Goal: Use online tool/utility: Use online tool/utility

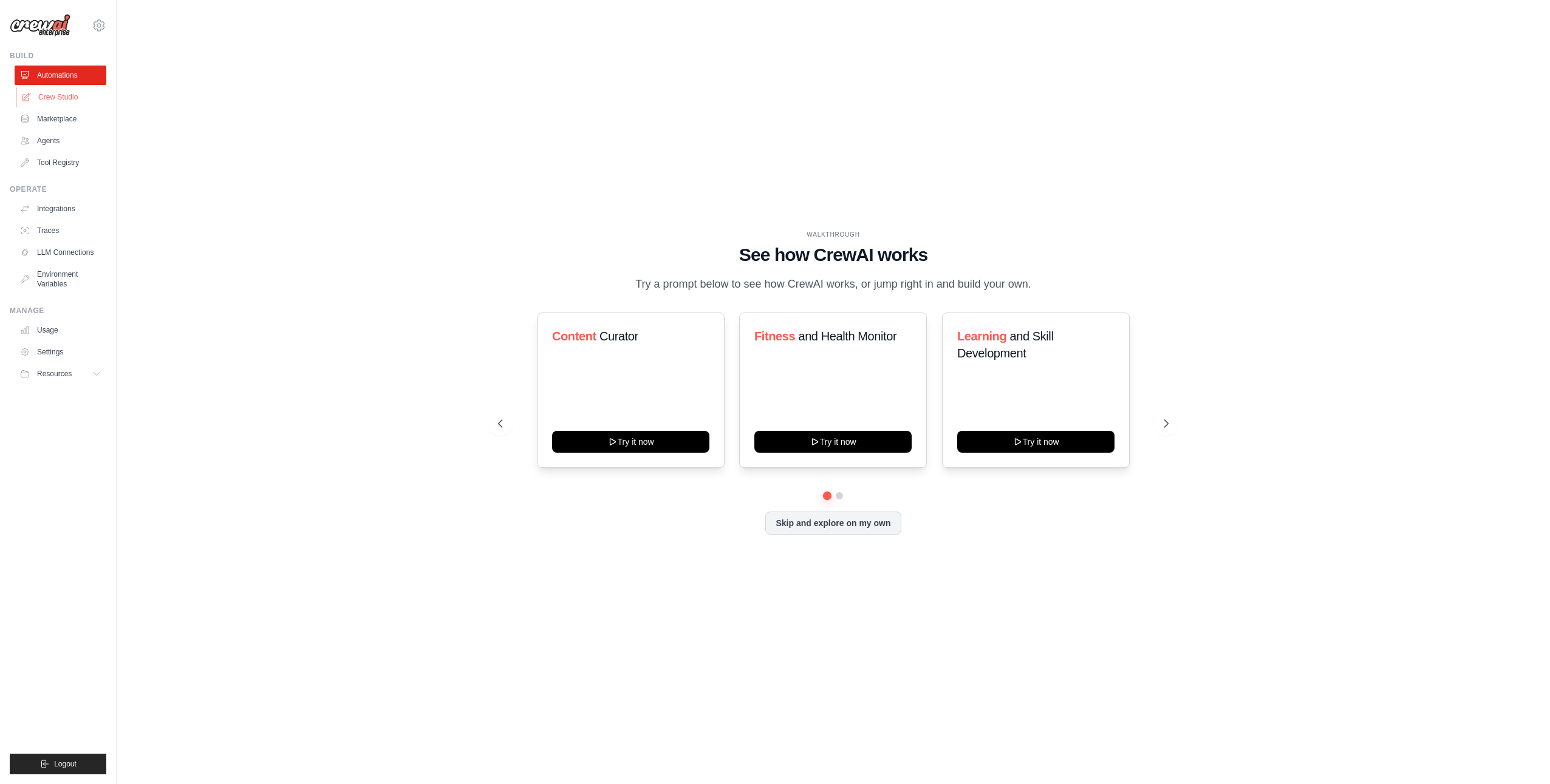
click at [44, 93] on link "Crew Studio" at bounding box center [61, 97] width 92 height 20
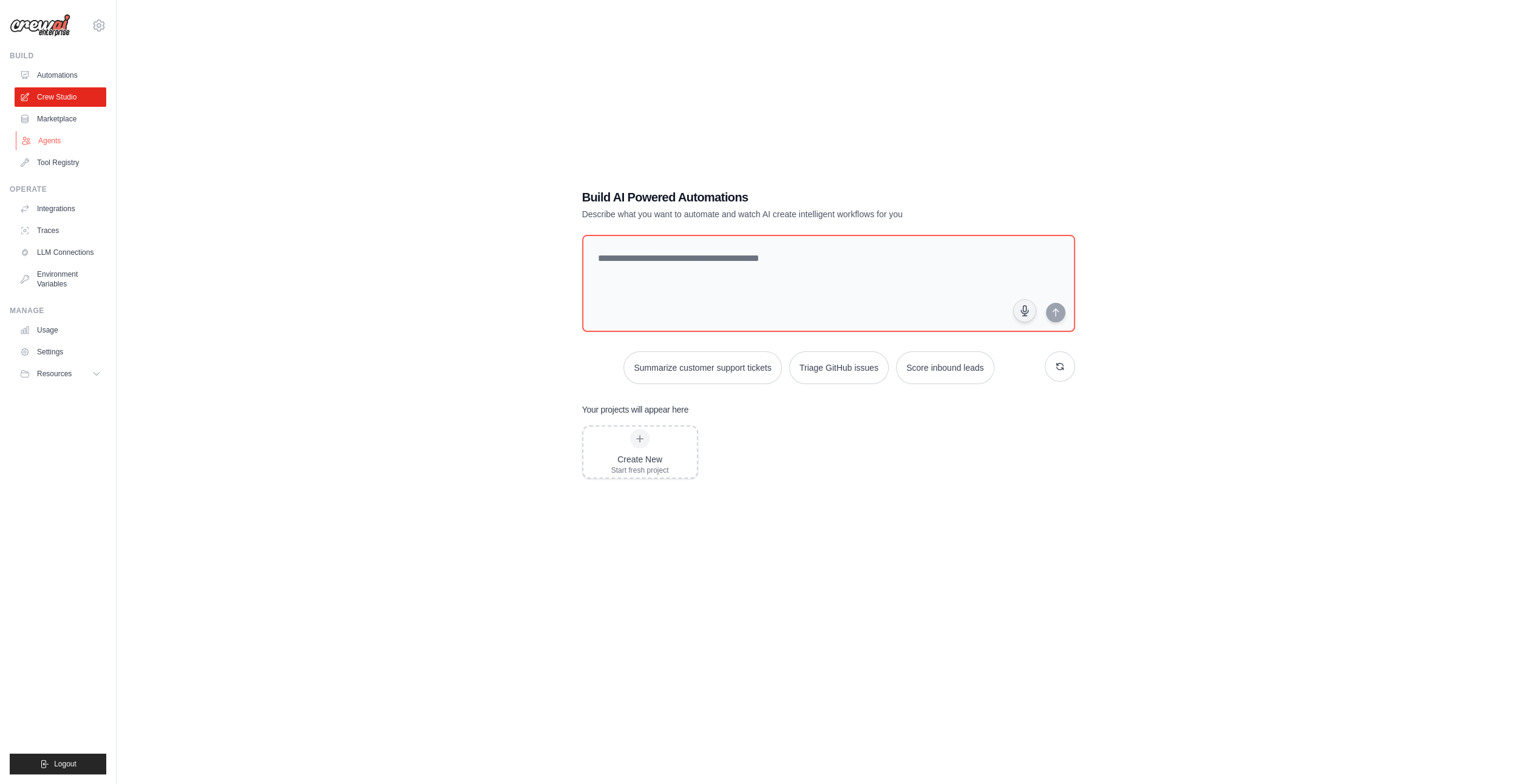
click at [56, 141] on link "Agents" at bounding box center [61, 141] width 92 height 20
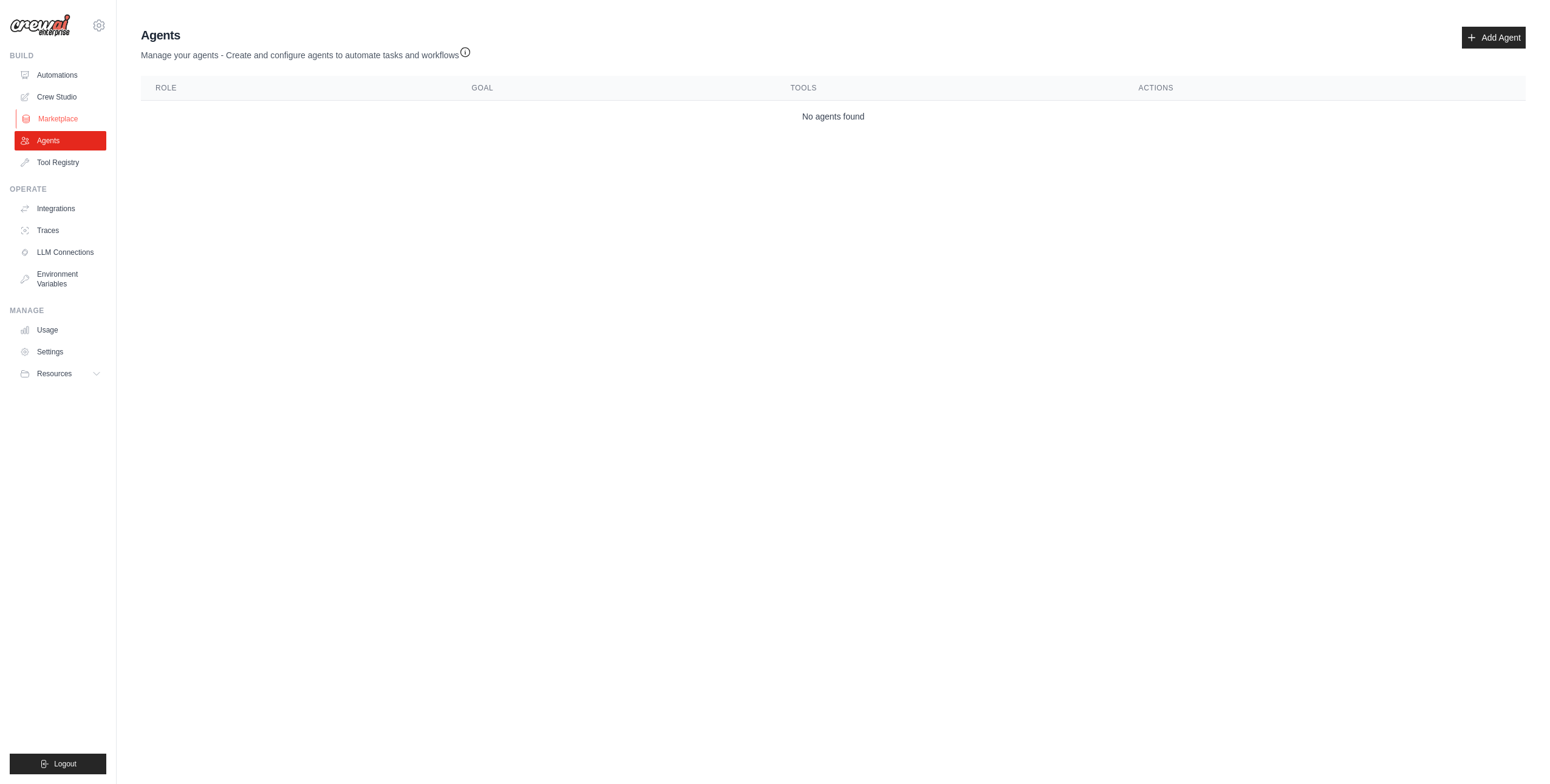
click at [52, 116] on link "Marketplace" at bounding box center [61, 119] width 92 height 20
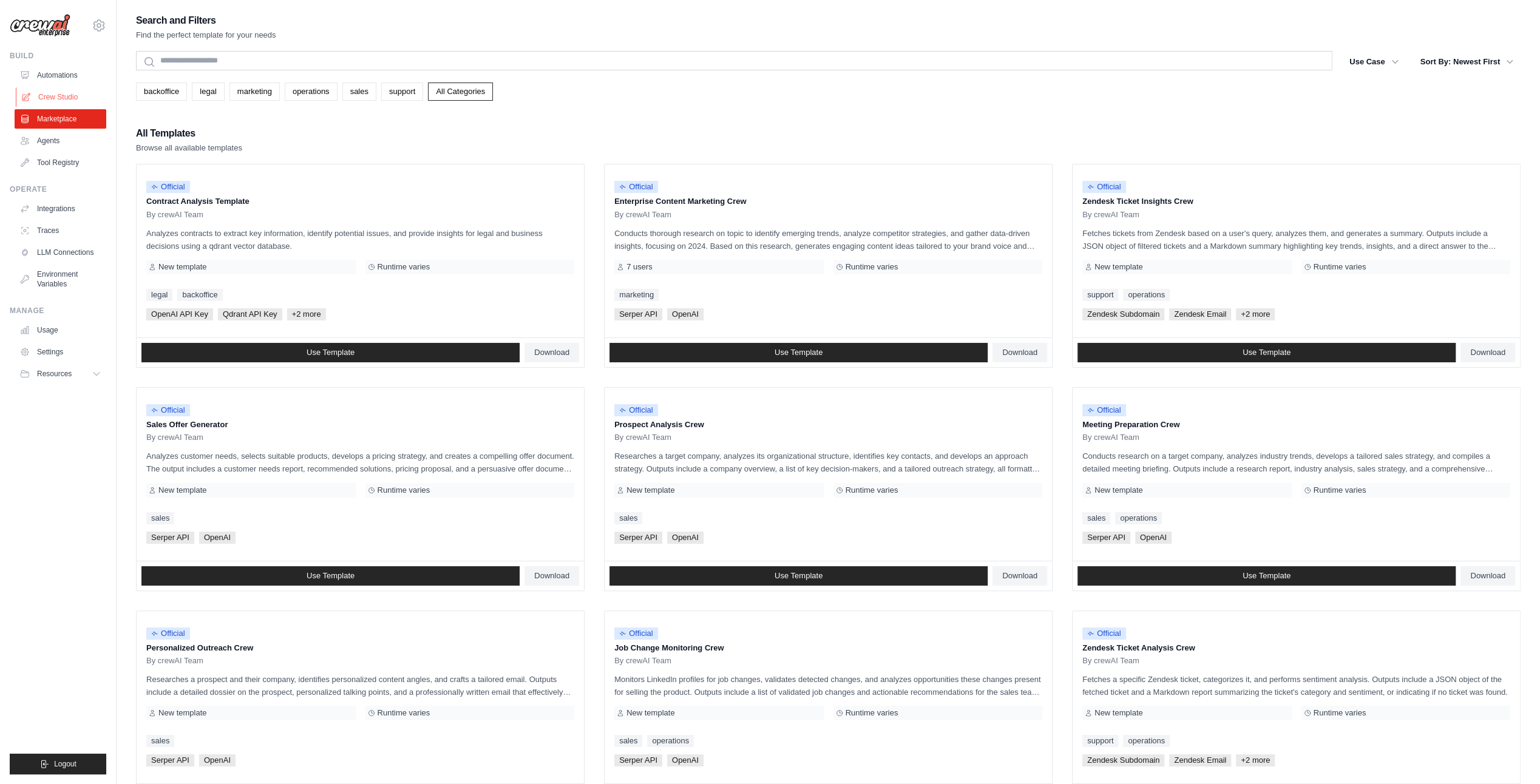
click at [76, 93] on link "Crew Studio" at bounding box center [61, 97] width 92 height 20
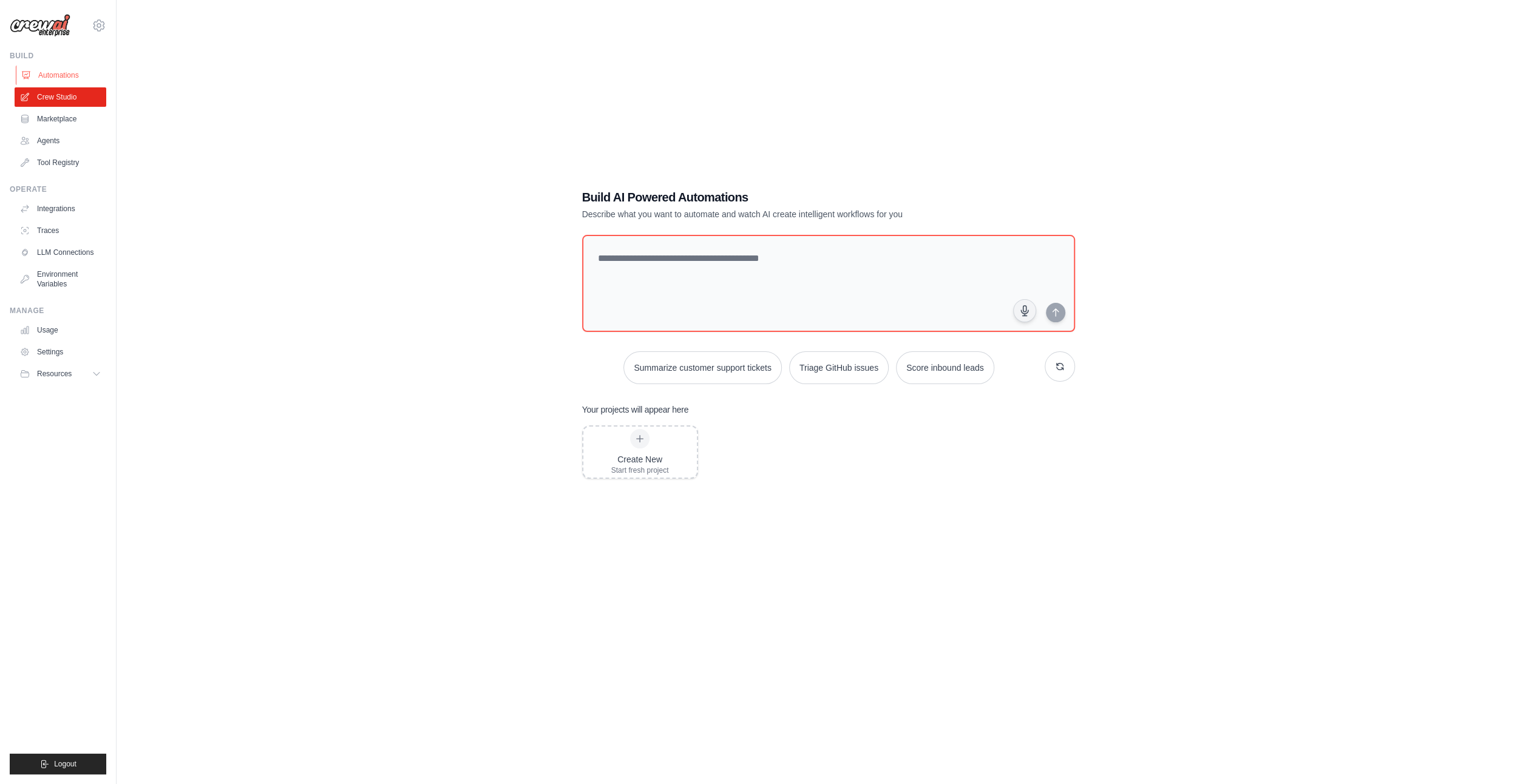
click at [82, 76] on link "Automations" at bounding box center [61, 75] width 92 height 20
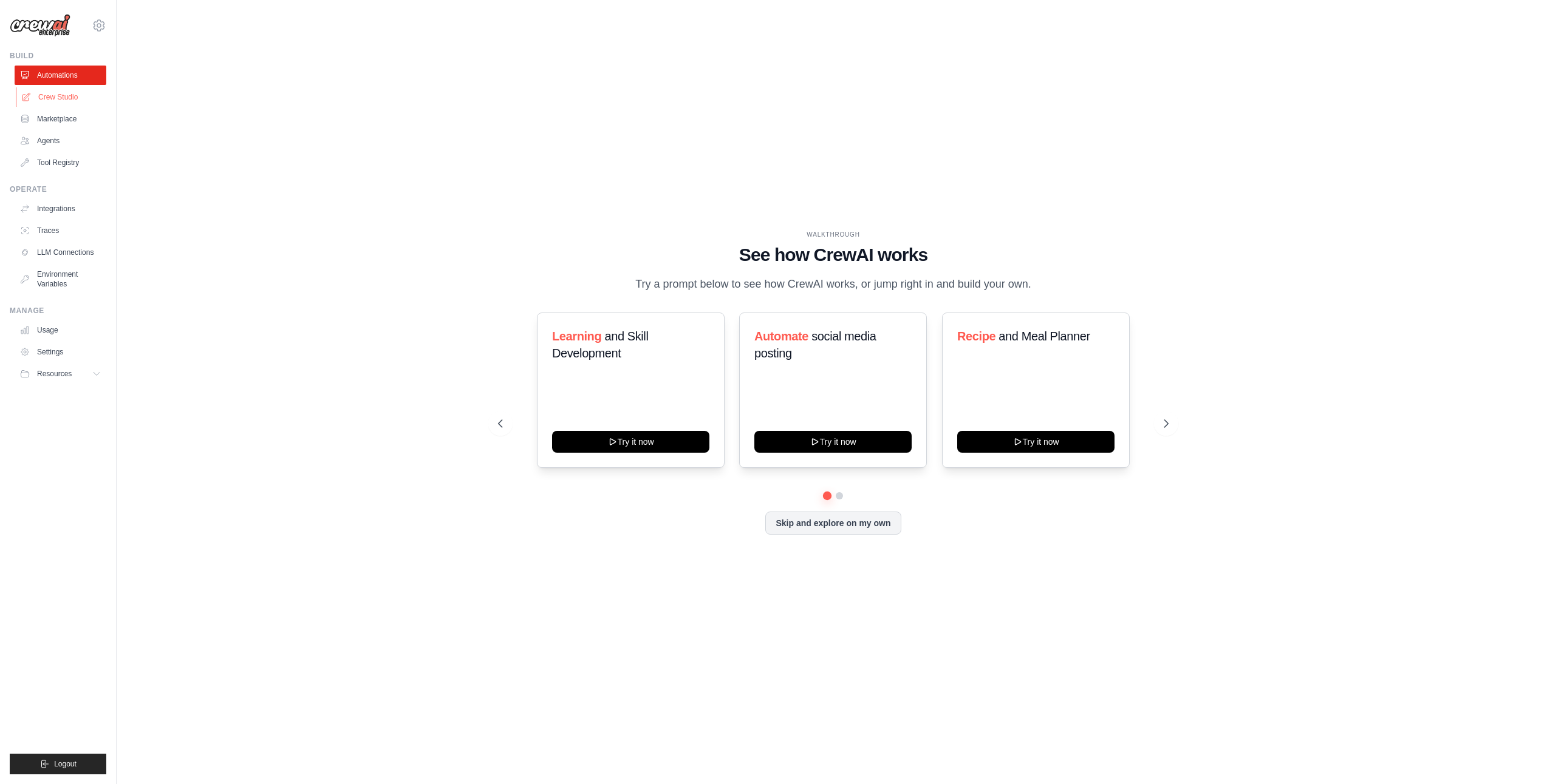
click at [80, 97] on link "Crew Studio" at bounding box center [61, 97] width 92 height 20
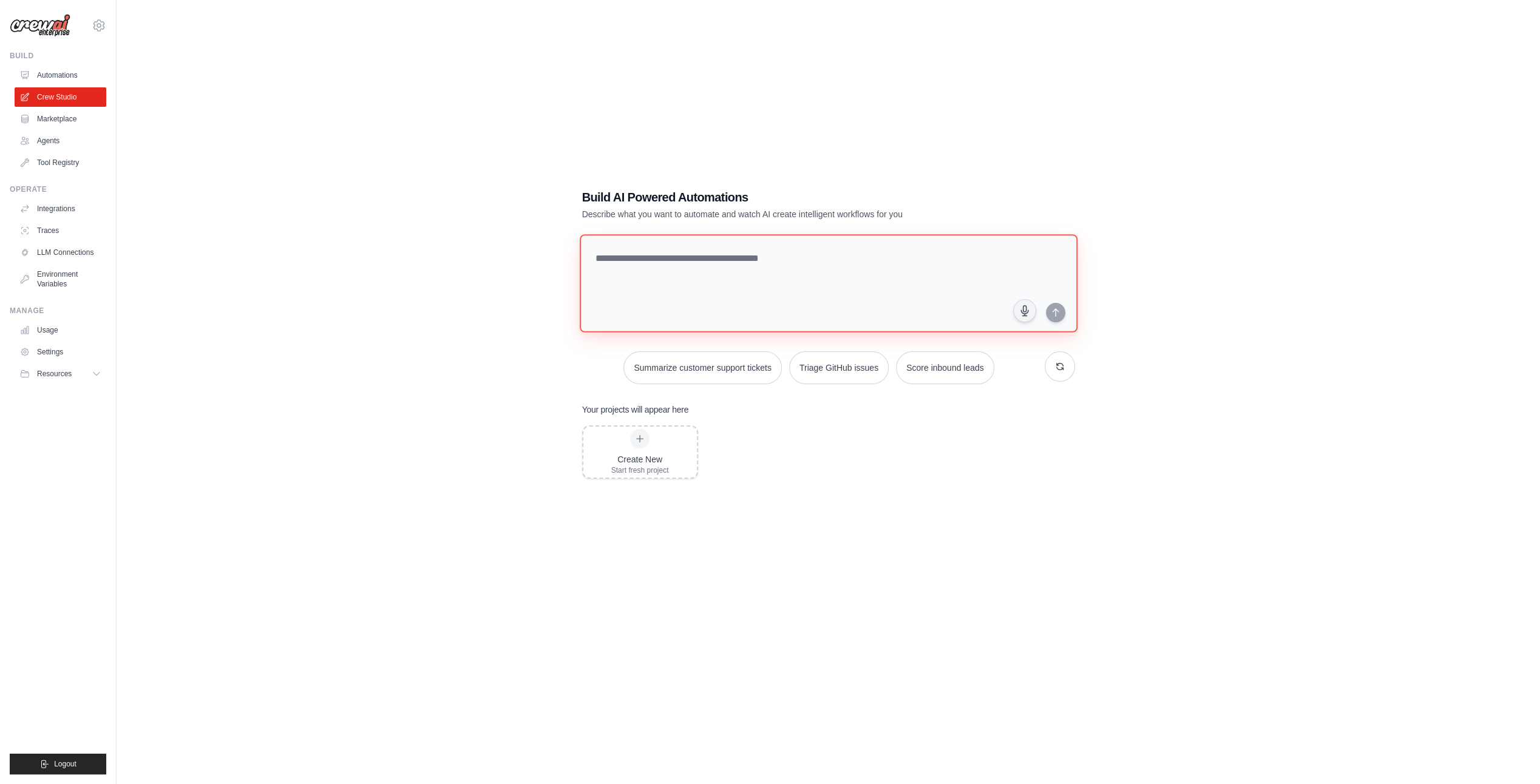
click at [736, 284] on textarea at bounding box center [828, 283] width 498 height 98
click at [641, 439] on icon at bounding box center [640, 438] width 9 height 9
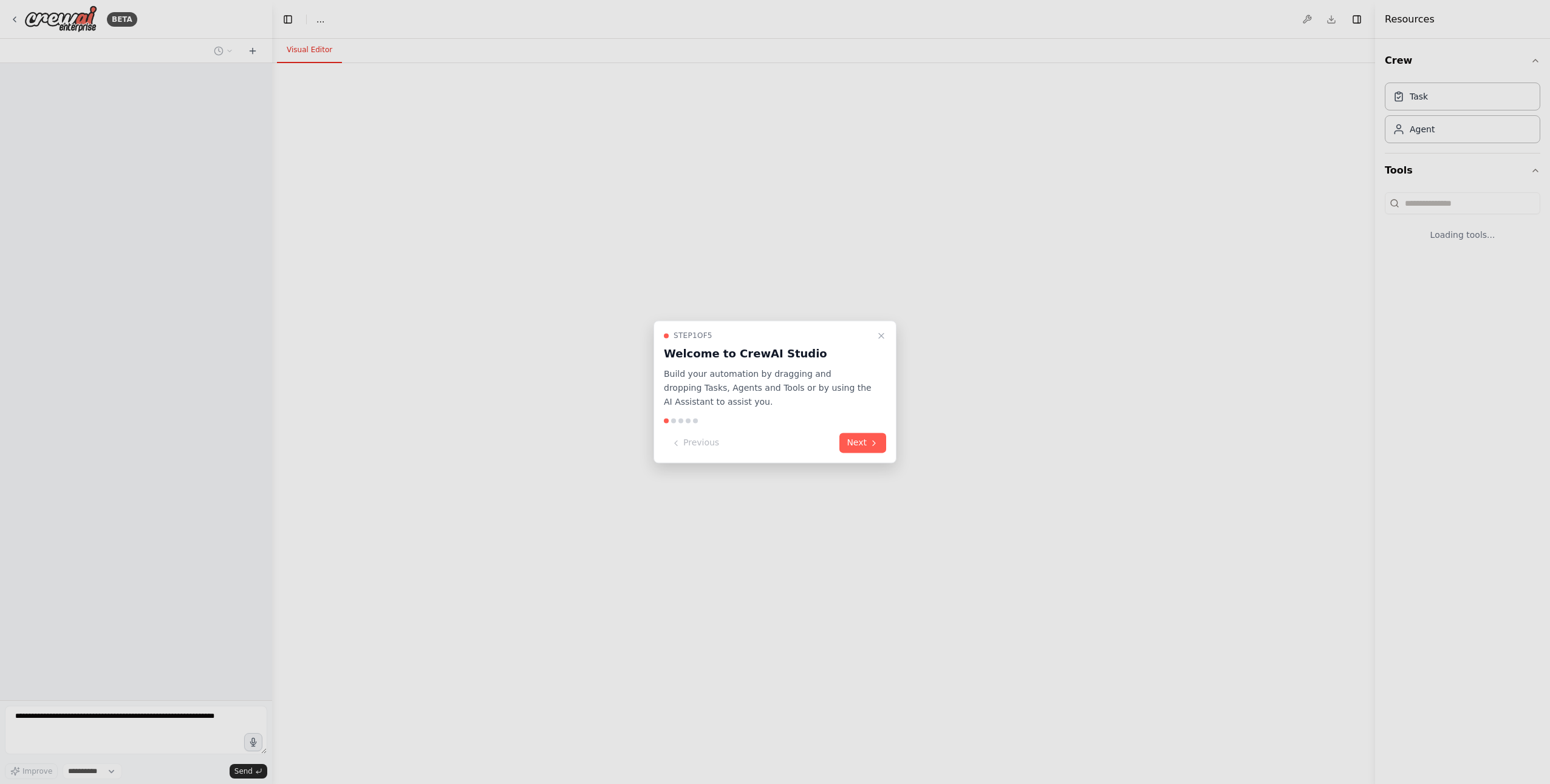
select select "****"
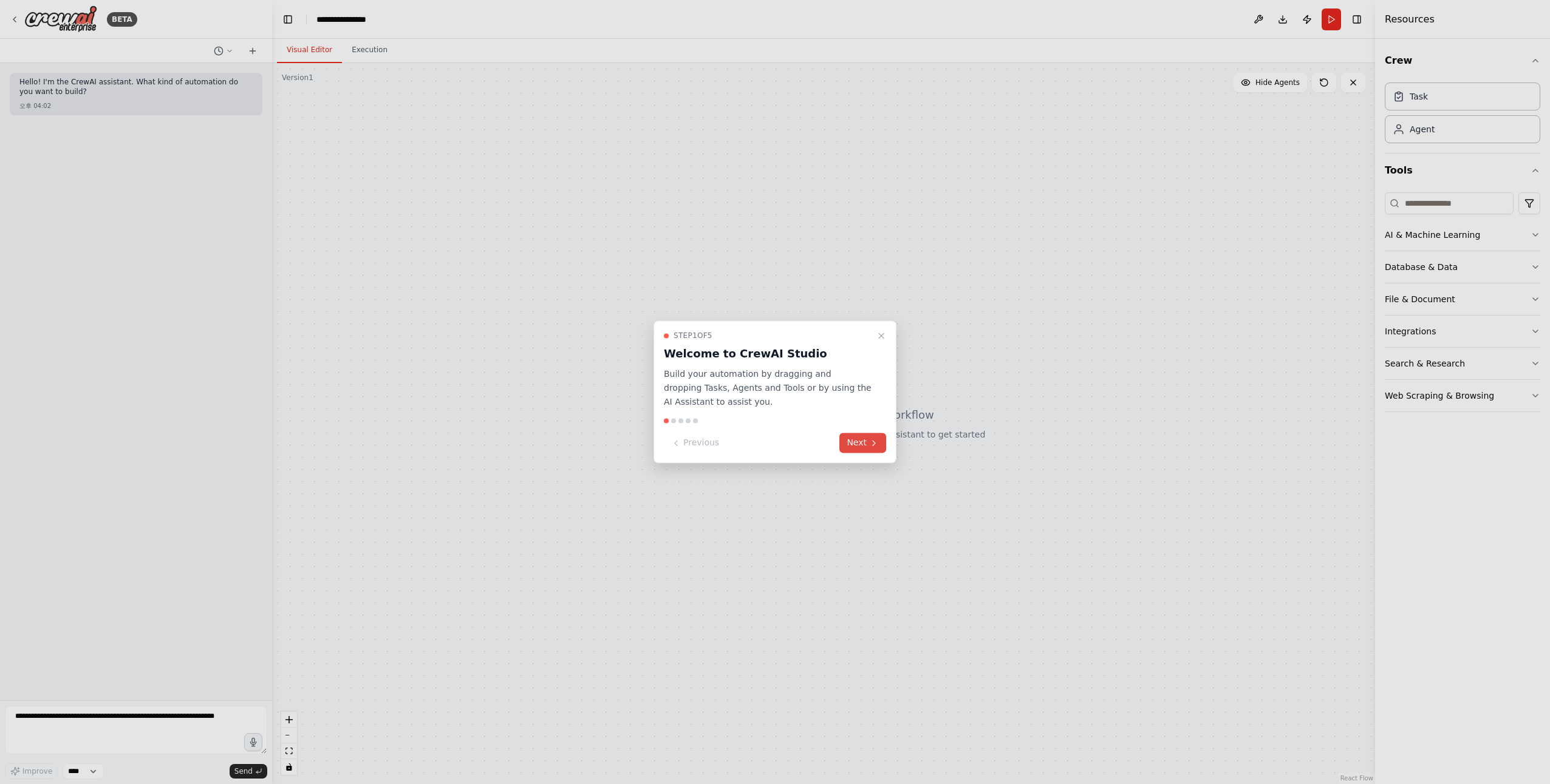
click at [870, 447] on icon at bounding box center [874, 443] width 9 height 9
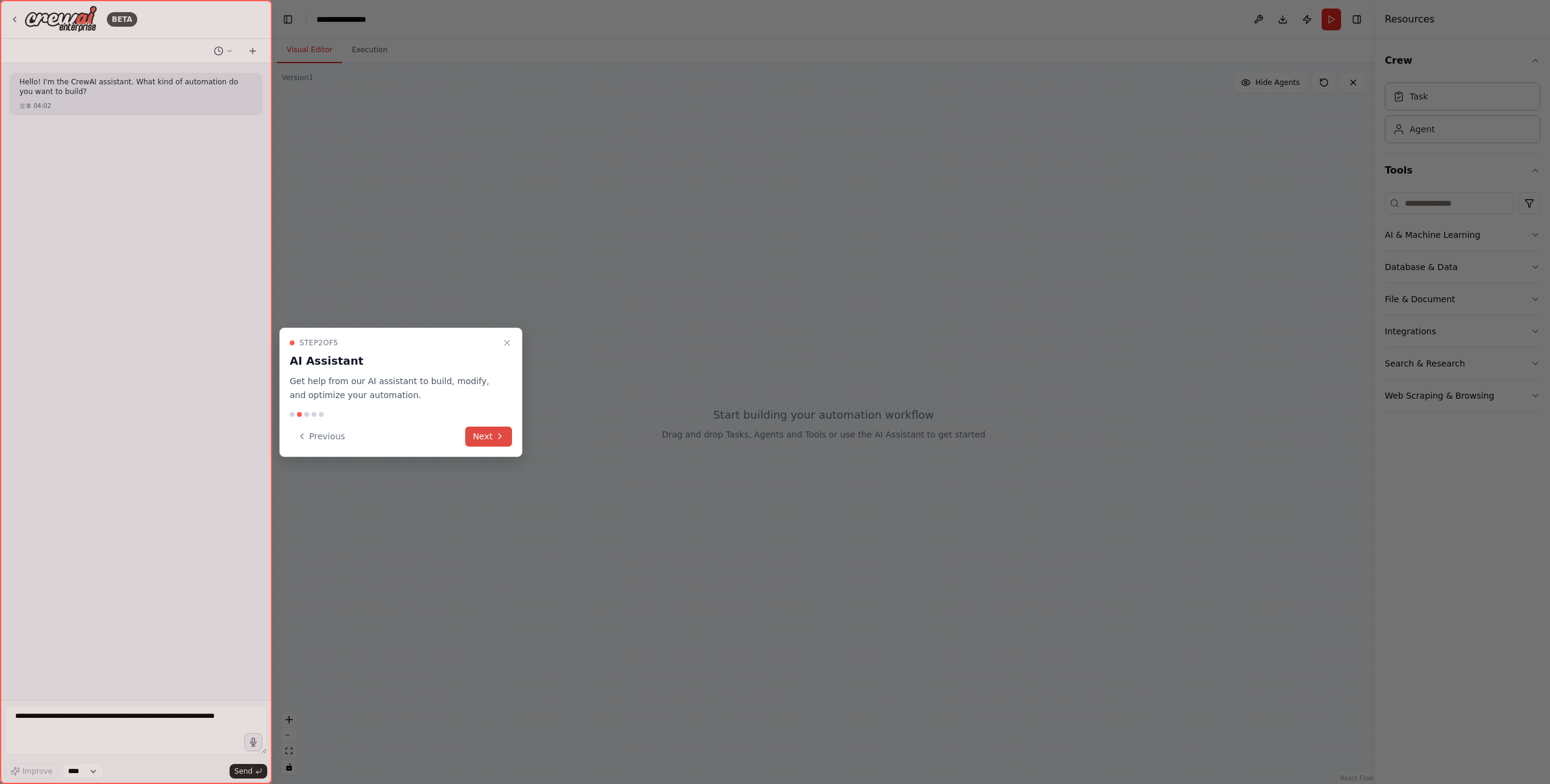
click at [493, 439] on button "Next" at bounding box center [488, 436] width 46 height 20
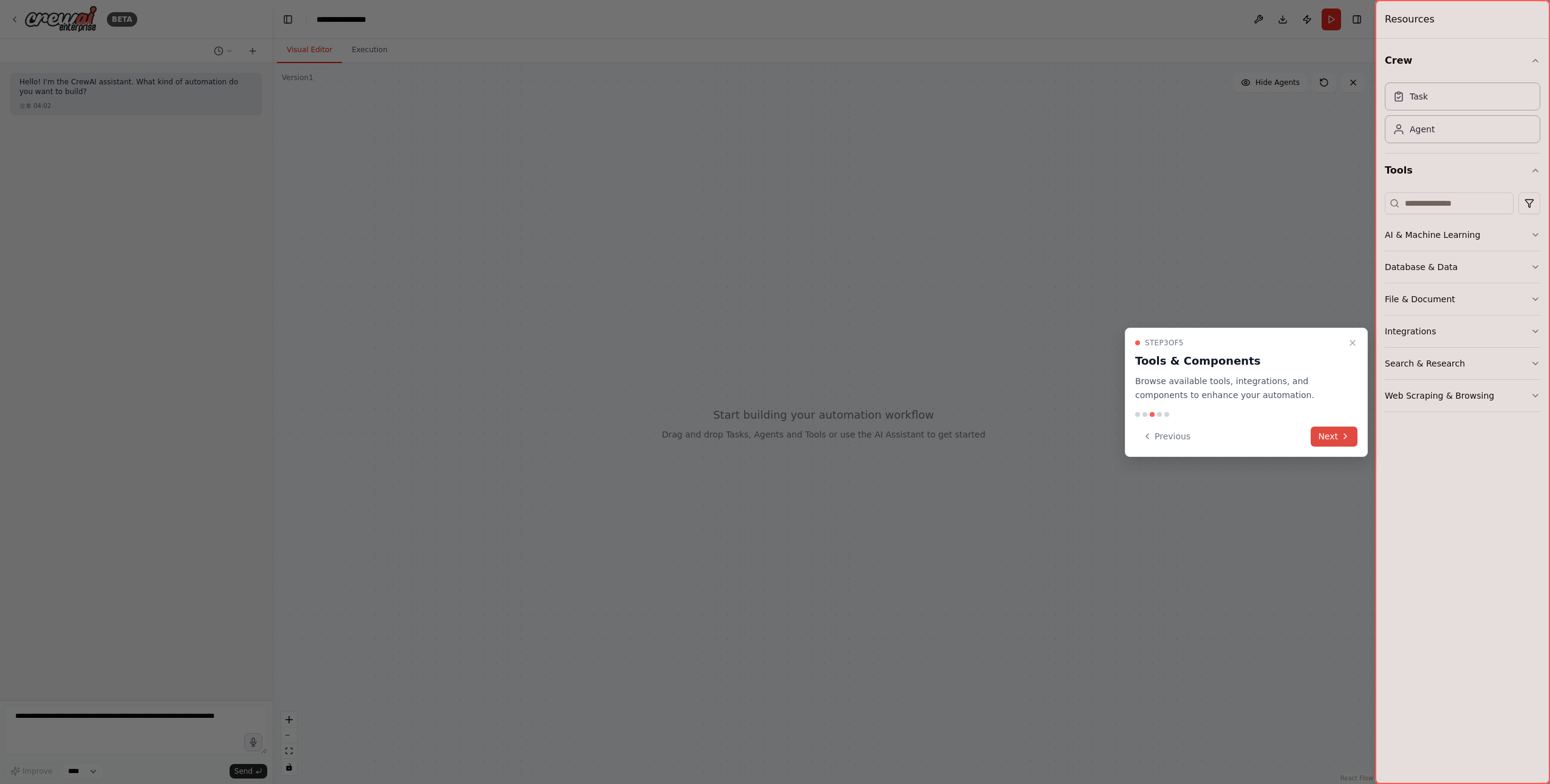
click at [1331, 432] on button "Next" at bounding box center [1334, 436] width 46 height 20
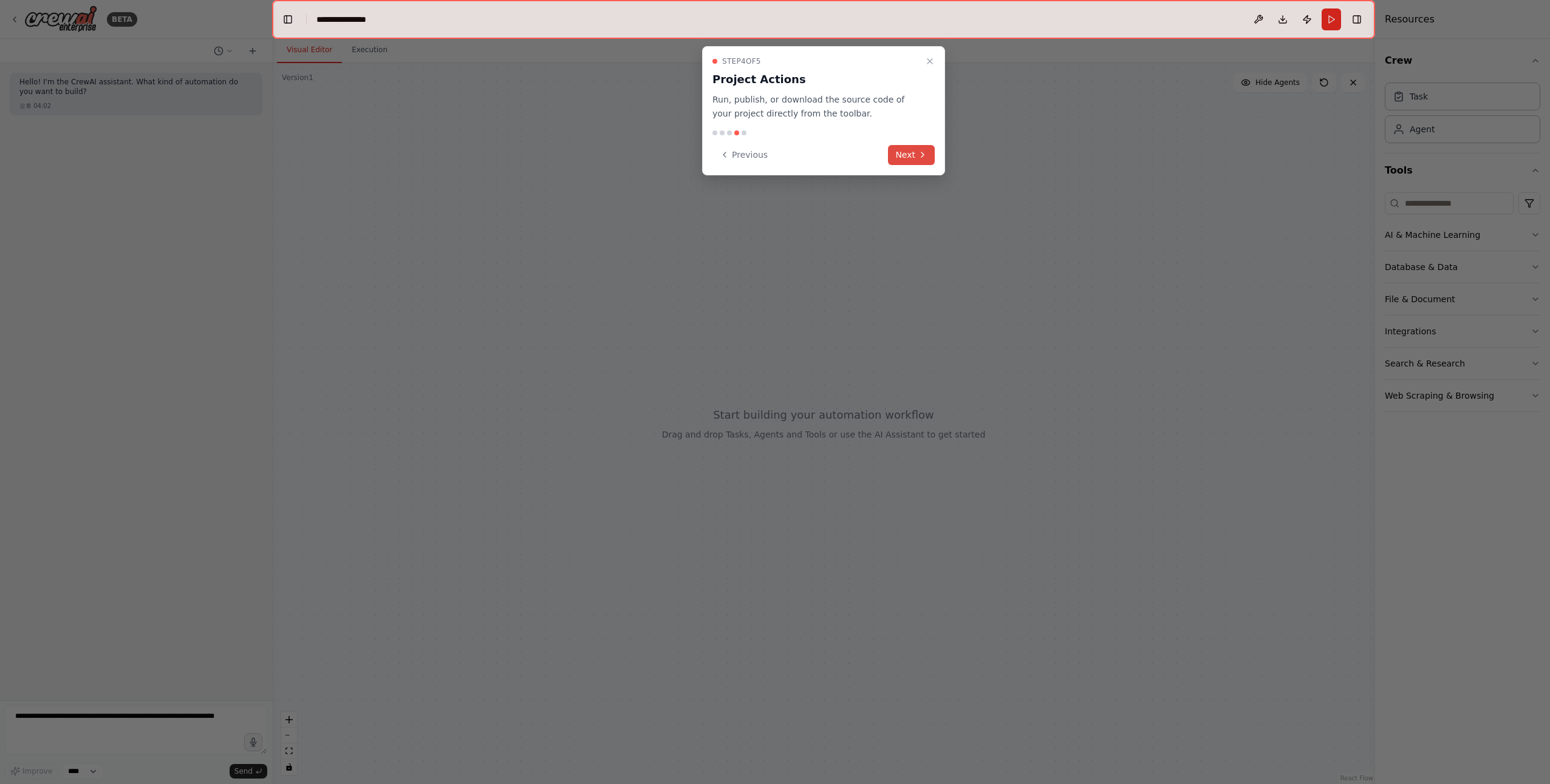
click at [931, 150] on button "Next" at bounding box center [911, 155] width 46 height 20
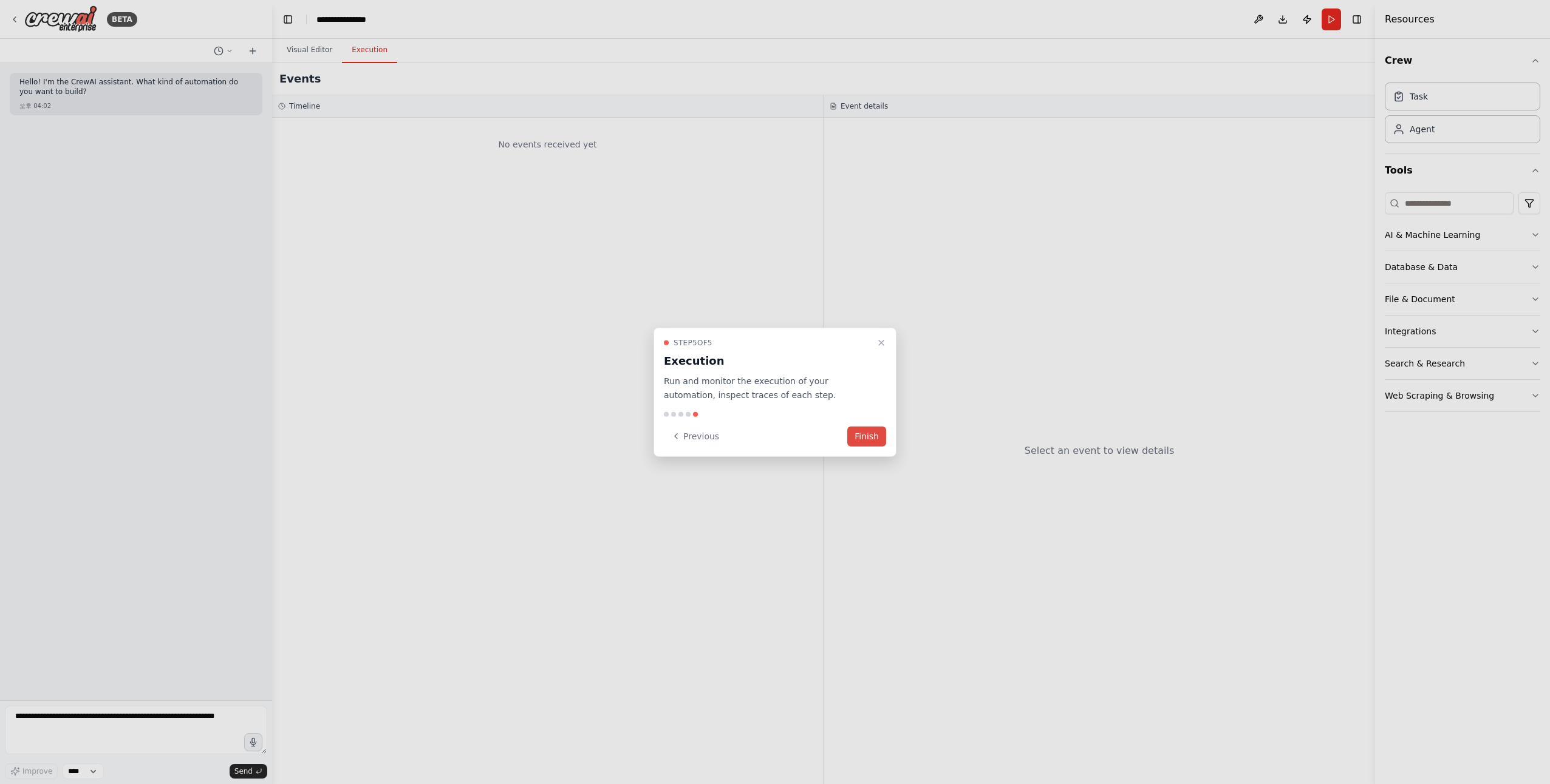
click at [864, 434] on button "Finish" at bounding box center [866, 435] width 39 height 20
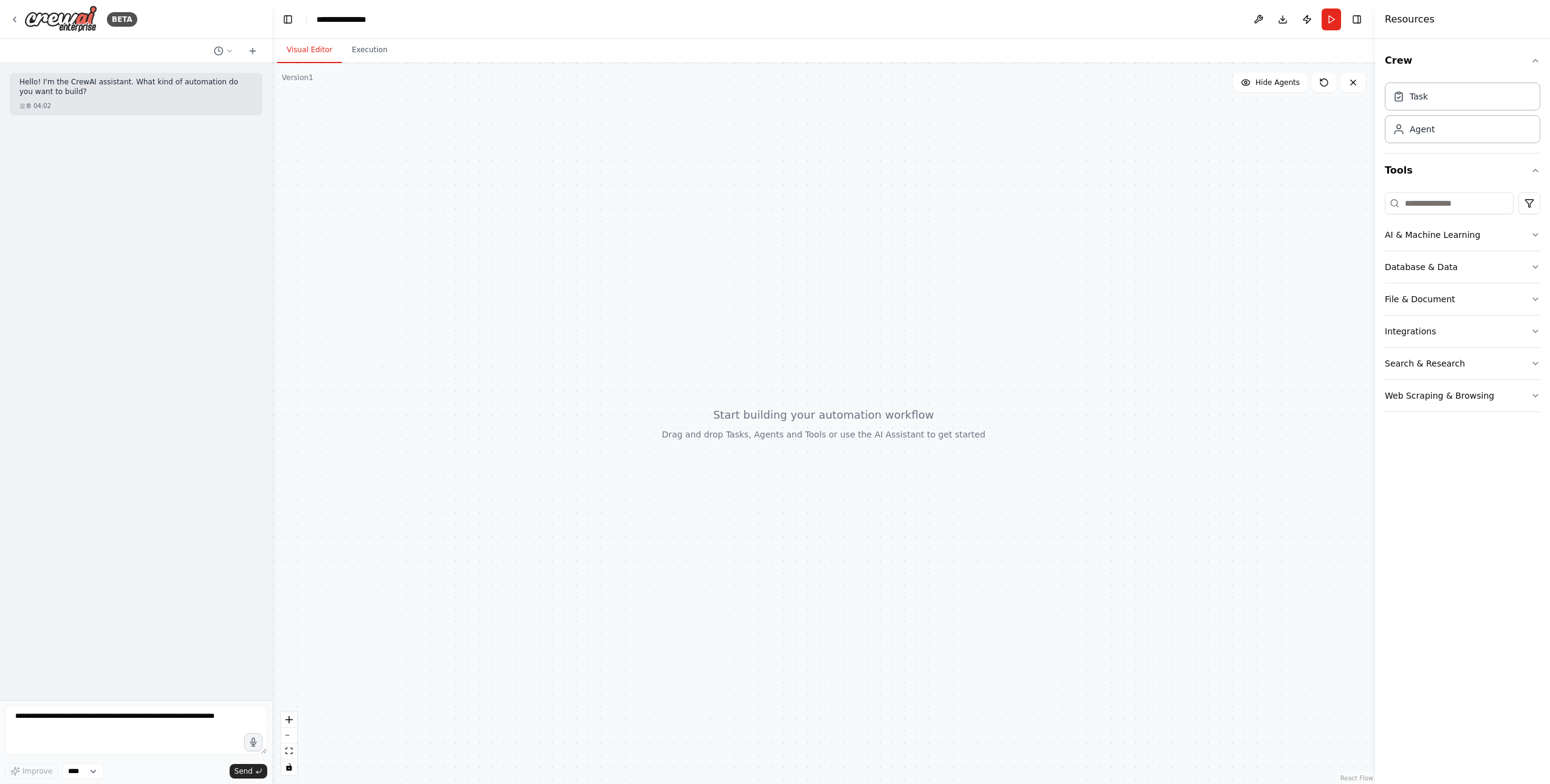
drag, startPoint x: 651, startPoint y: 405, endPoint x: 867, endPoint y: 466, distance: 224.4
click at [867, 466] on div at bounding box center [823, 423] width 1103 height 721
click at [834, 437] on div at bounding box center [823, 423] width 1103 height 721
